Goal: Task Accomplishment & Management: Manage account settings

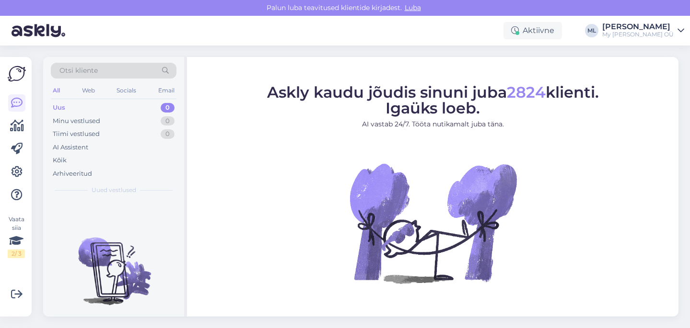
click at [92, 10] on div "[PERSON_NAME] teavitused klientide kirjadest. [GEOGRAPHIC_DATA]" at bounding box center [345, 8] width 690 height 16
